Goal: Task Accomplishment & Management: Use online tool/utility

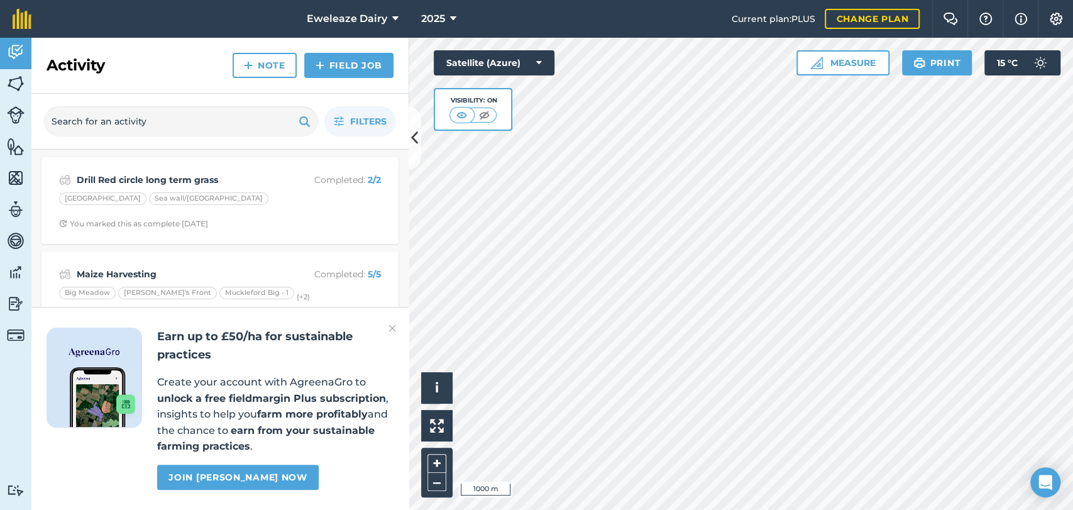
click at [391, 325] on img at bounding box center [392, 327] width 8 height 15
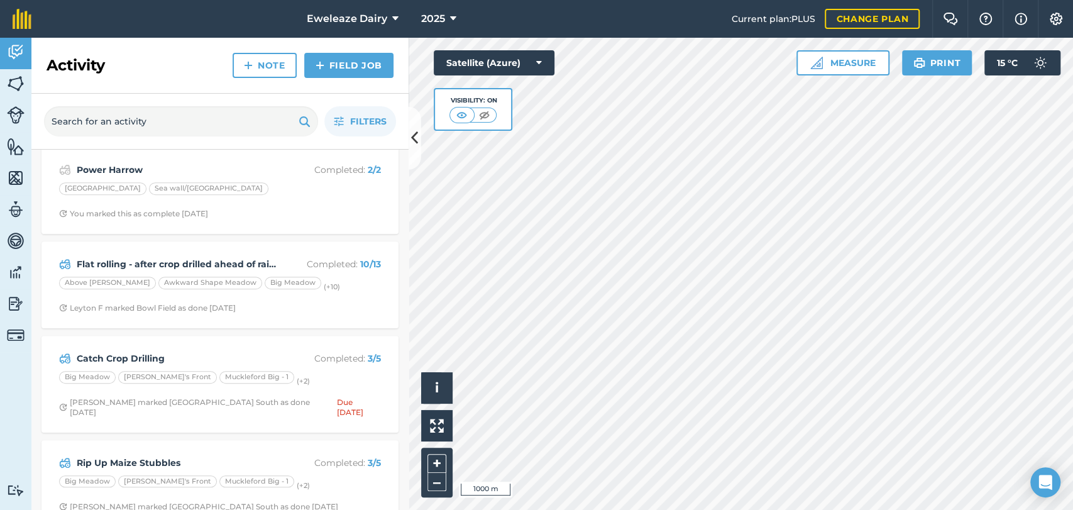
scroll to position [393, 0]
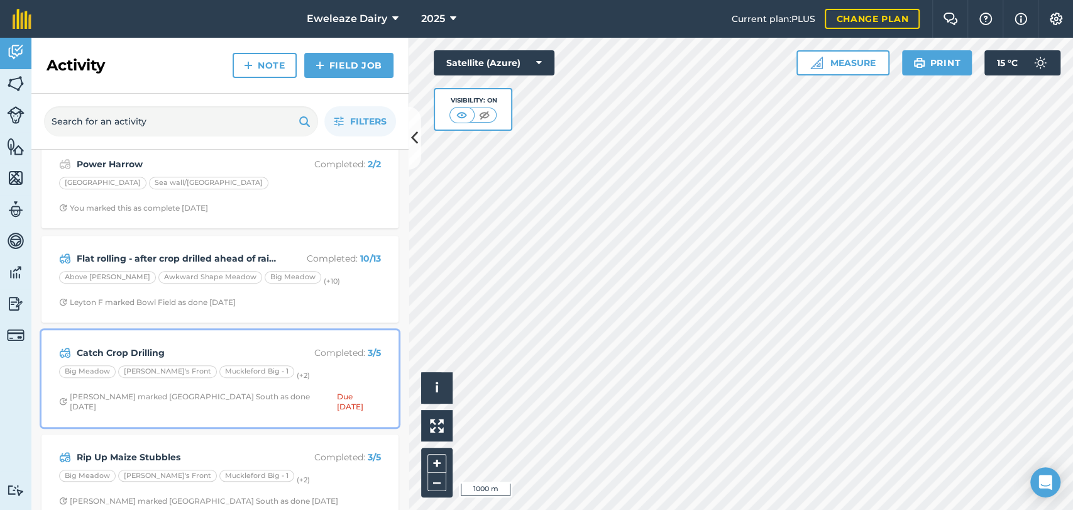
click at [346, 354] on p "Completed : 3 / 5" at bounding box center [331, 353] width 100 height 14
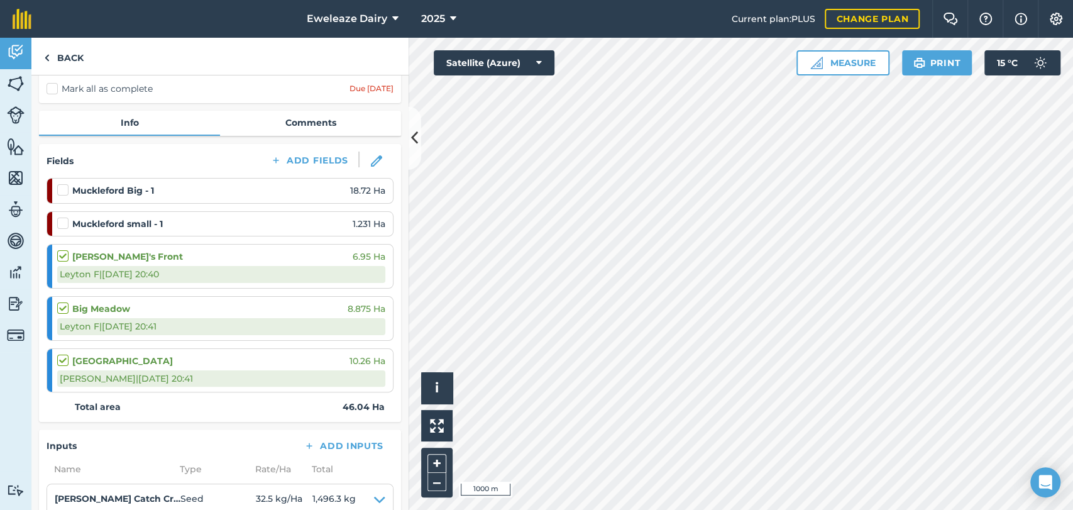
scroll to position [100, 0]
click at [65, 183] on label at bounding box center [64, 183] width 15 height 0
click at [65, 189] on input "checkbox" at bounding box center [61, 187] width 8 height 8
checkbox input "false"
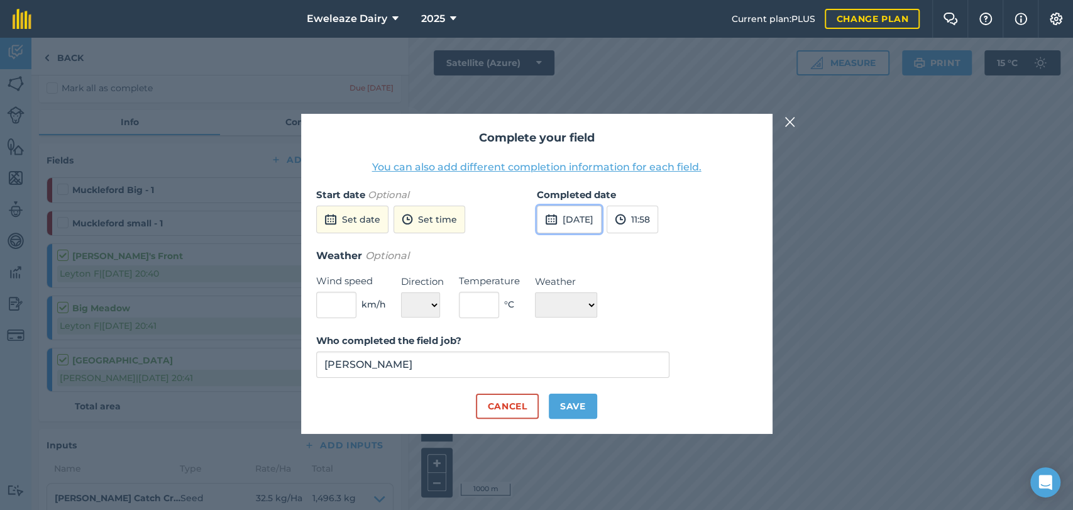
click at [598, 221] on button "[DATE]" at bounding box center [569, 219] width 65 height 28
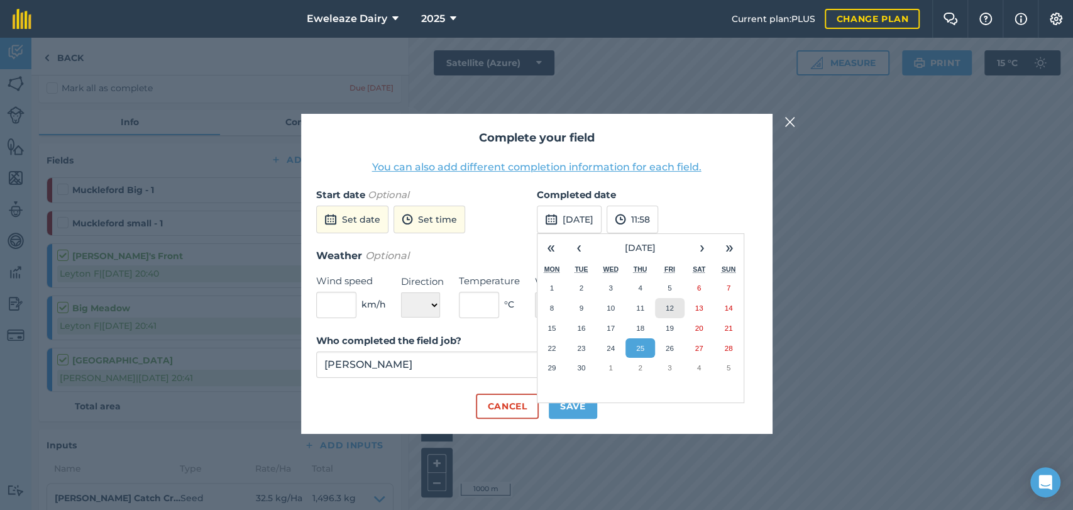
click at [670, 310] on abbr "12" at bounding box center [669, 307] width 8 height 8
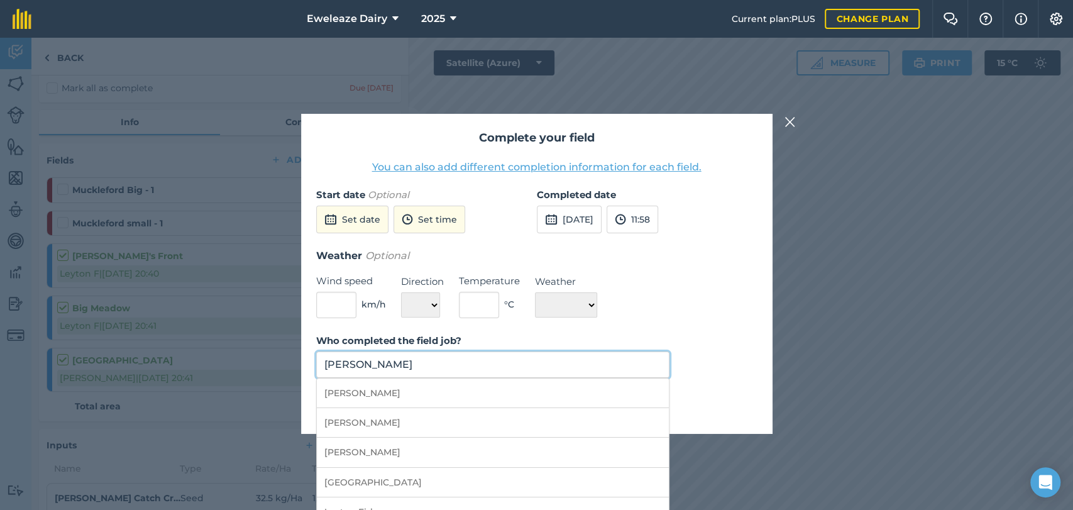
click at [584, 368] on input "[PERSON_NAME]" at bounding box center [493, 364] width 354 height 26
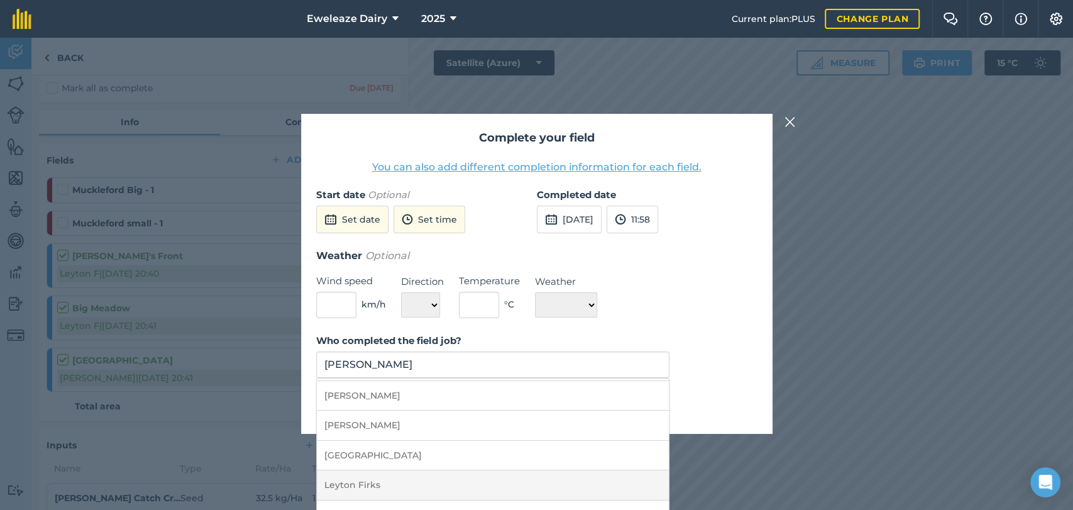
click at [377, 480] on li "Leyton Firks" at bounding box center [493, 485] width 352 height 30
type input "Leyton Firks"
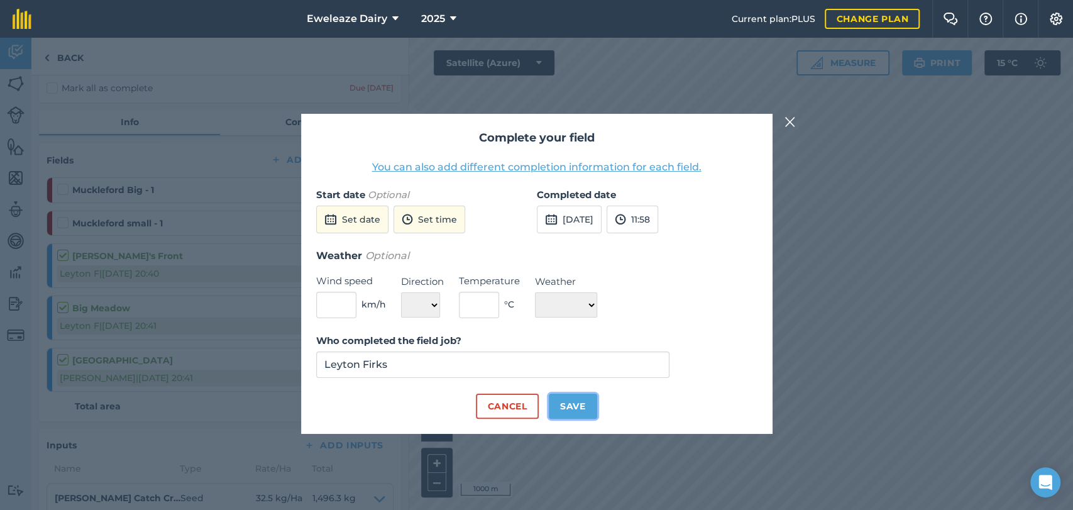
click at [574, 400] on button "Save" at bounding box center [573, 405] width 48 height 25
checkbox input "true"
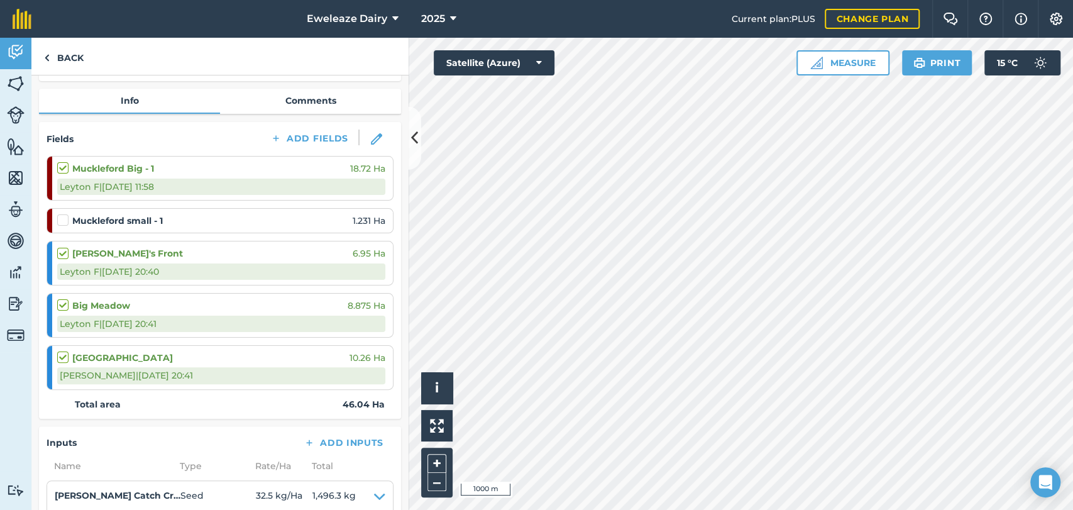
scroll to position [117, 0]
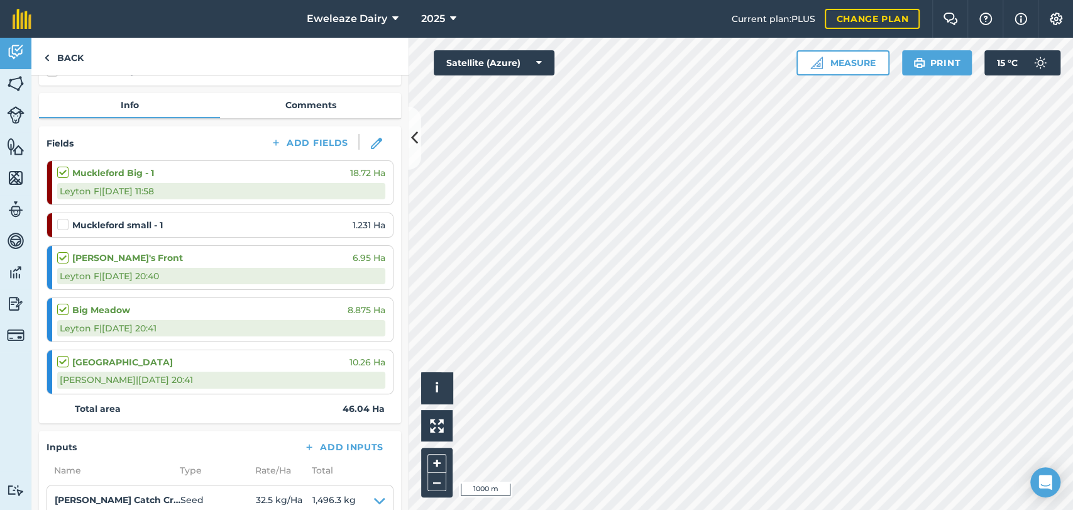
click at [63, 218] on label at bounding box center [64, 218] width 15 height 0
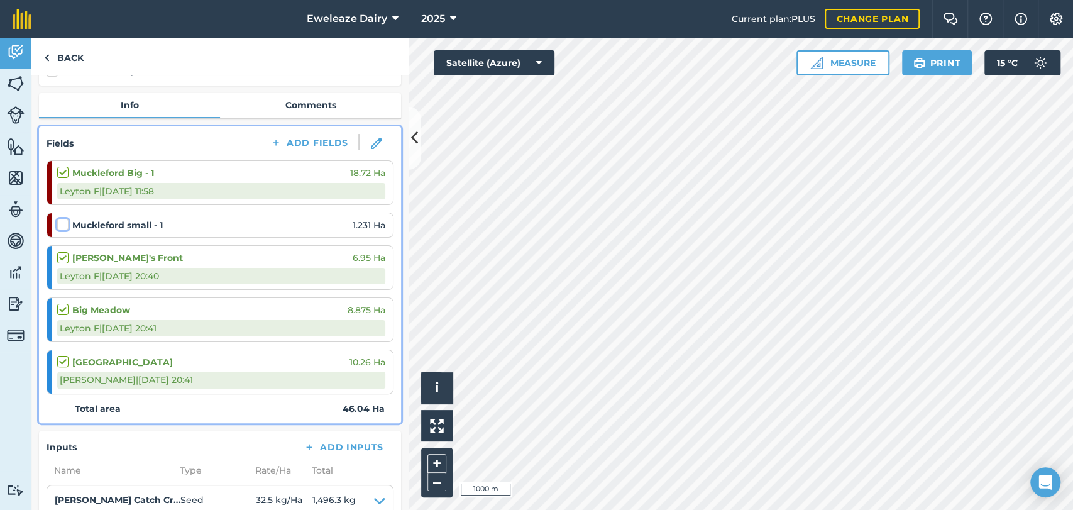
click at [63, 226] on input "checkbox" at bounding box center [61, 222] width 8 height 8
checkbox input "false"
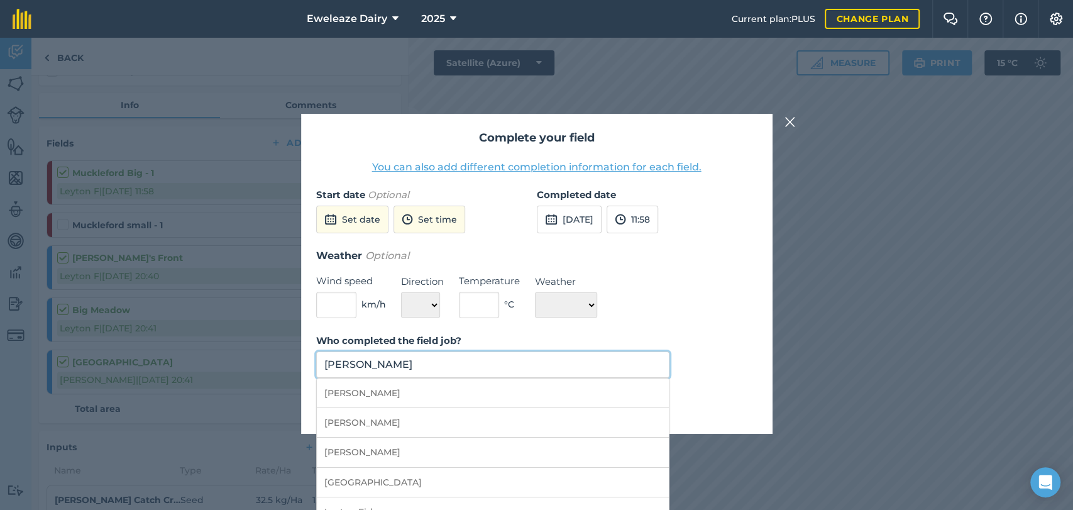
click at [542, 363] on input "[PERSON_NAME]" at bounding box center [493, 364] width 354 height 26
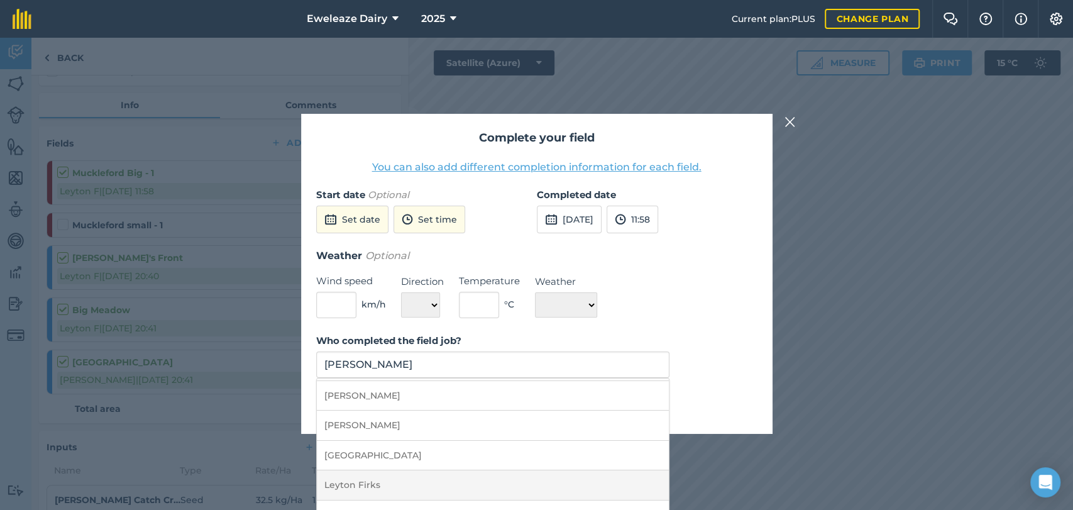
click at [377, 482] on li "Leyton Firks" at bounding box center [493, 485] width 352 height 30
type input "Leyton Firks"
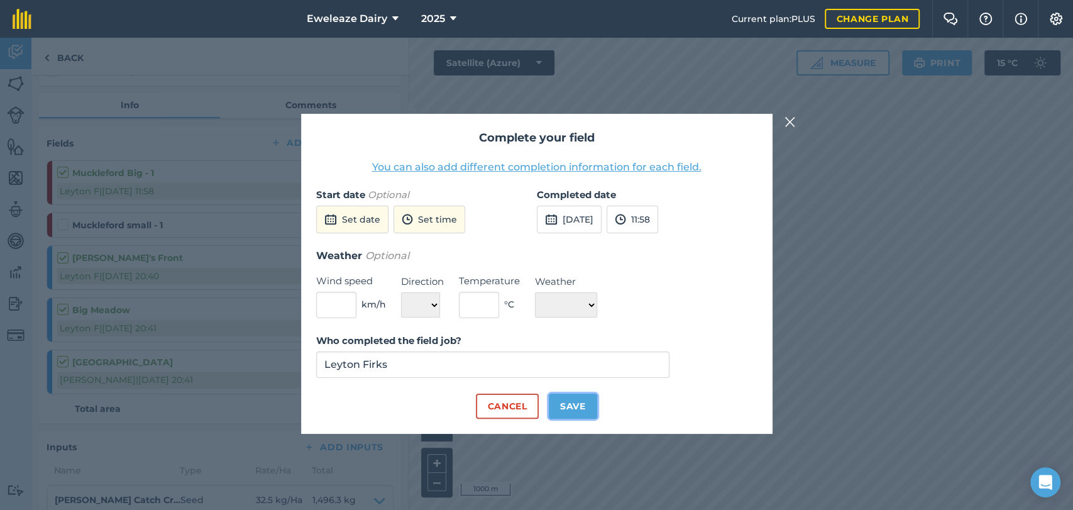
click at [582, 398] on button "Save" at bounding box center [573, 405] width 48 height 25
checkbox input "true"
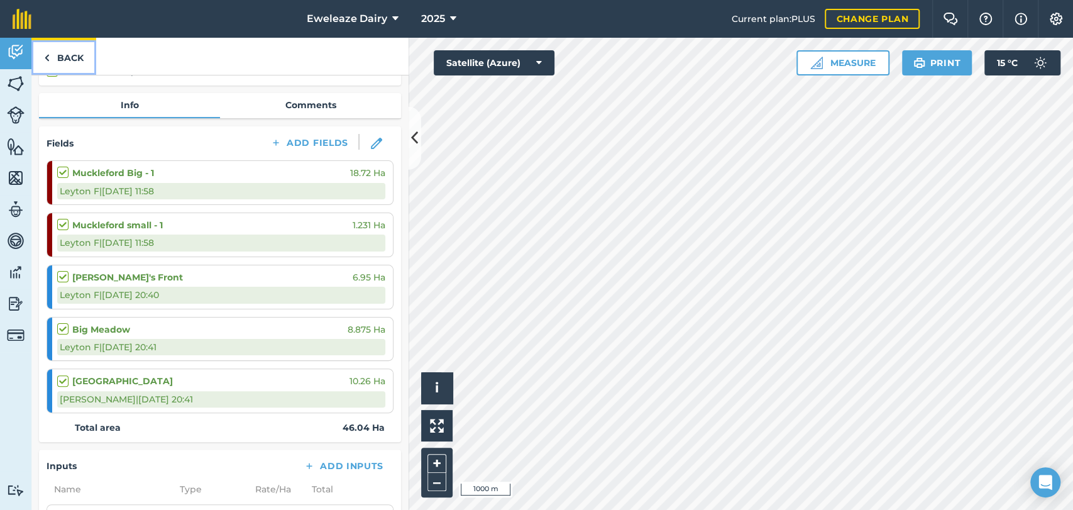
click at [64, 54] on link "Back" at bounding box center [63, 56] width 65 height 37
